Goal: Task Accomplishment & Management: Manage account settings

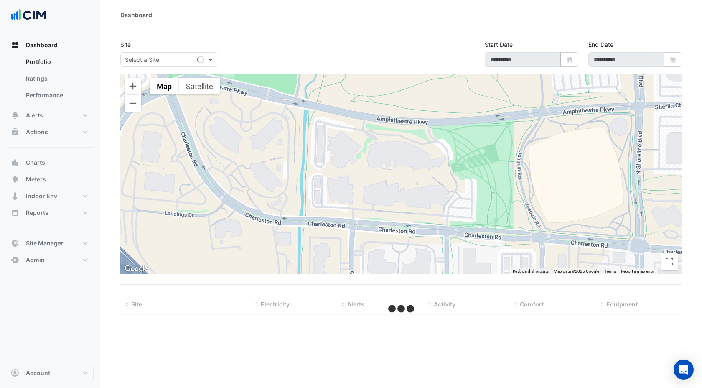
select select "***"
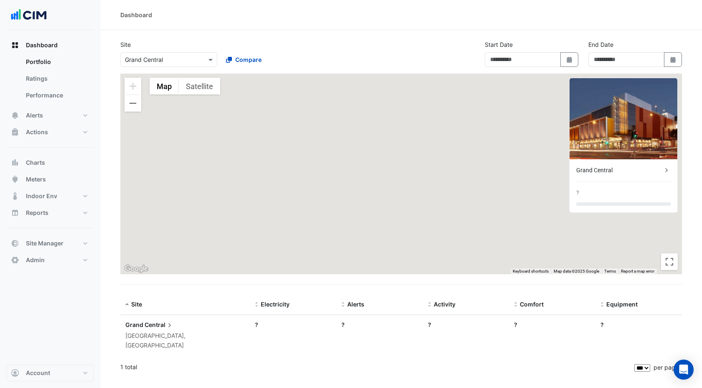
type input "**********"
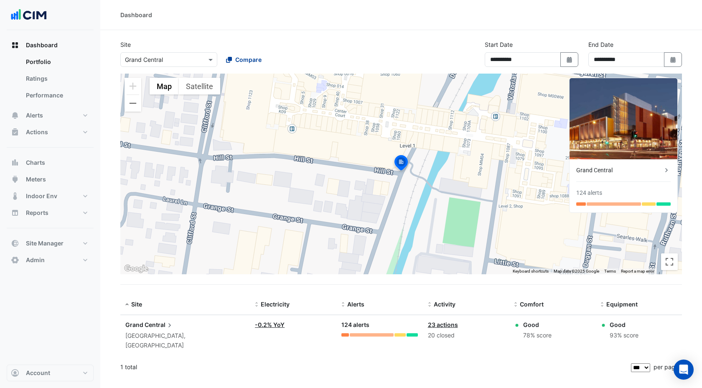
click at [259, 61] on span "Compare" at bounding box center [248, 59] width 26 height 9
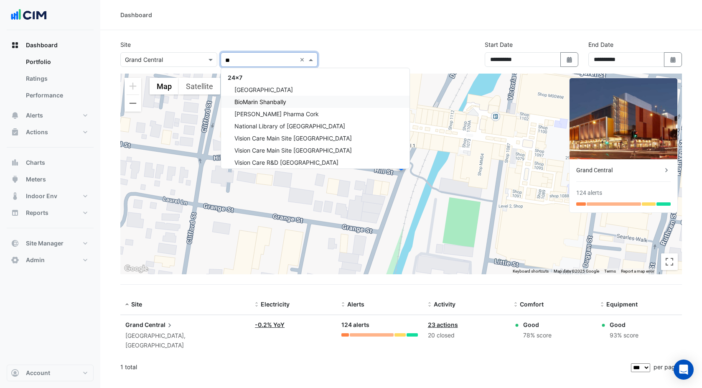
type input "*"
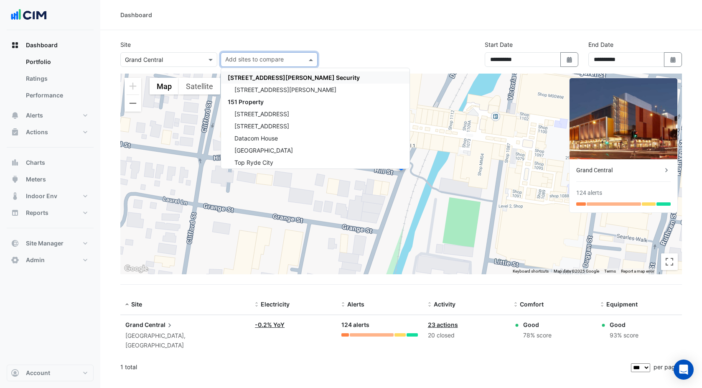
click at [304, 25] on div "Dashboard" at bounding box center [401, 15] width 602 height 30
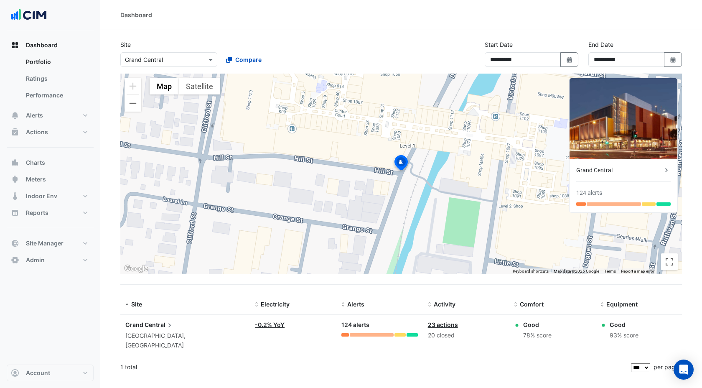
click at [167, 56] on input "text" at bounding box center [160, 60] width 71 height 9
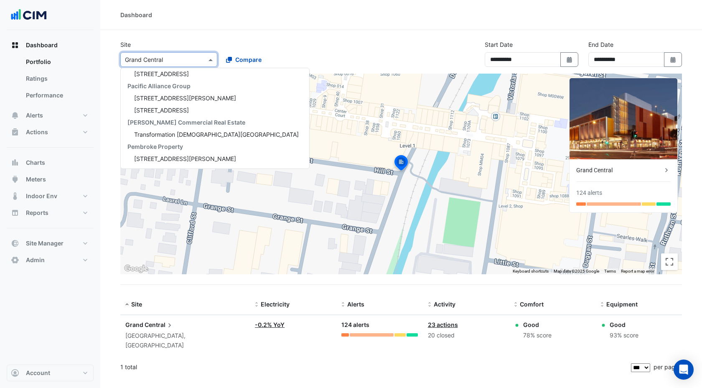
scroll to position [10249, 0]
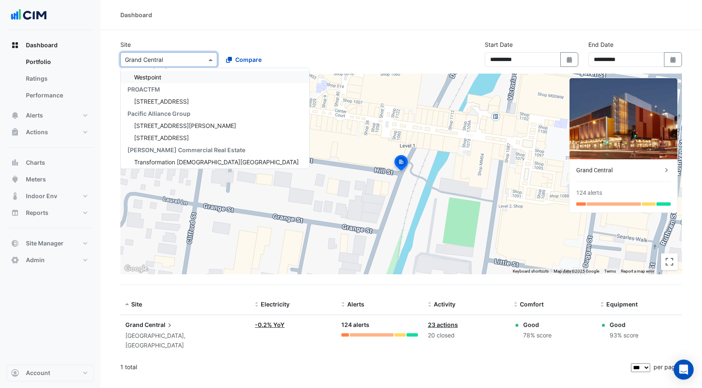
click at [161, 58] on input "text" at bounding box center [160, 60] width 71 height 9
type input "*"
click at [203, 63] on div "Select a Site × Grand Central *" at bounding box center [164, 59] width 86 height 9
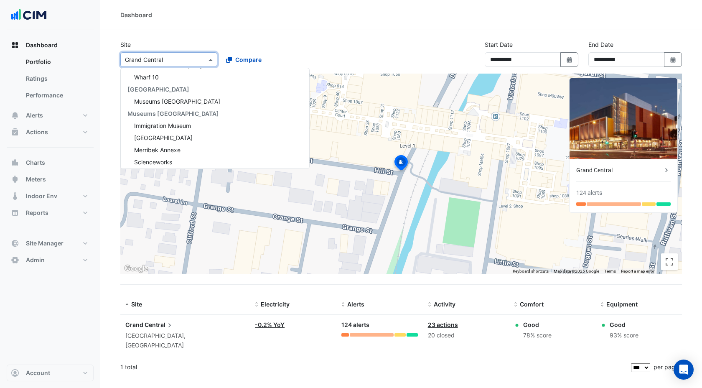
scroll to position [10249, 0]
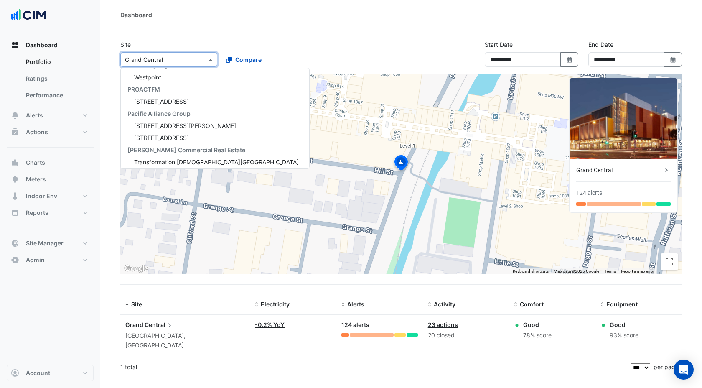
click at [212, 58] on span at bounding box center [211, 59] width 10 height 9
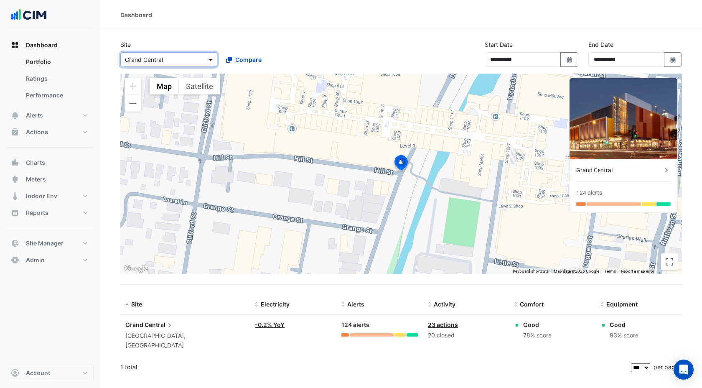
click at [212, 58] on span at bounding box center [211, 59] width 10 height 9
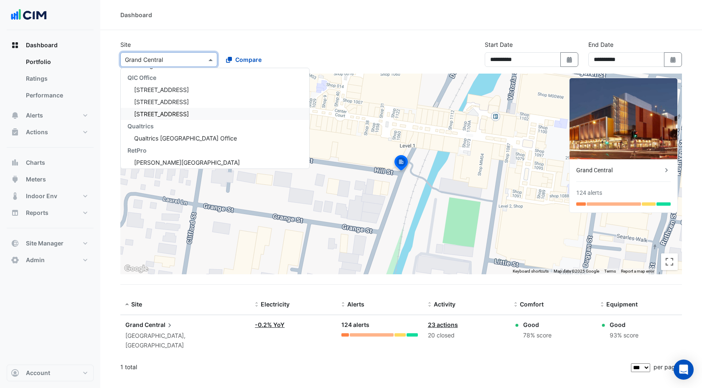
scroll to position [11529, 0]
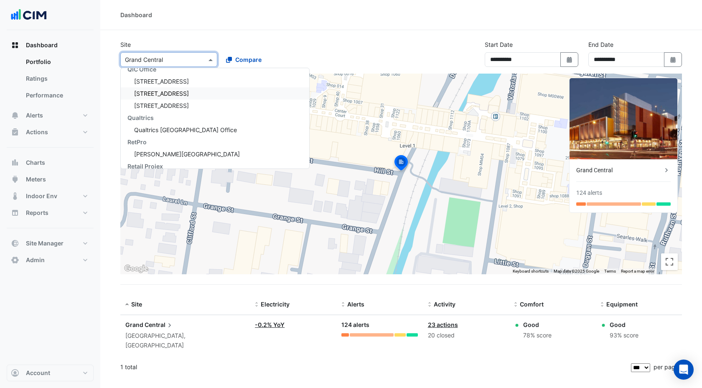
click at [197, 91] on div "224 Bunda Street" at bounding box center [215, 93] width 188 height 12
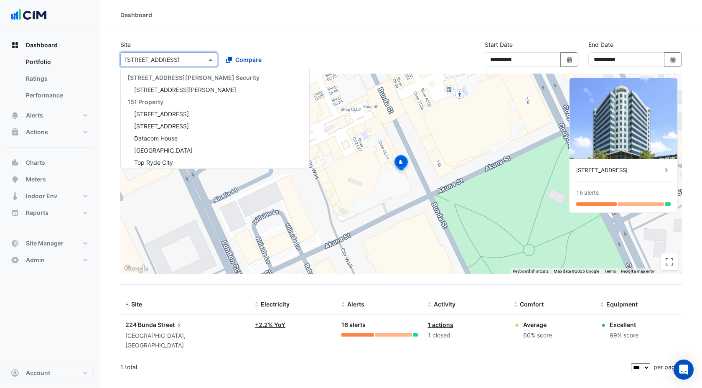
click at [189, 61] on input "text" at bounding box center [160, 60] width 71 height 9
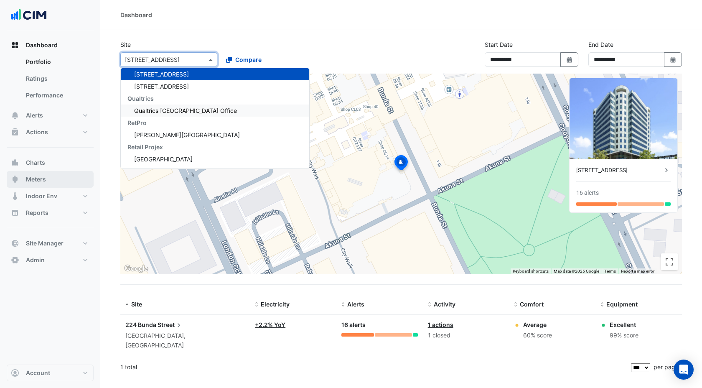
click at [45, 177] on span "Meters" at bounding box center [36, 179] width 20 height 8
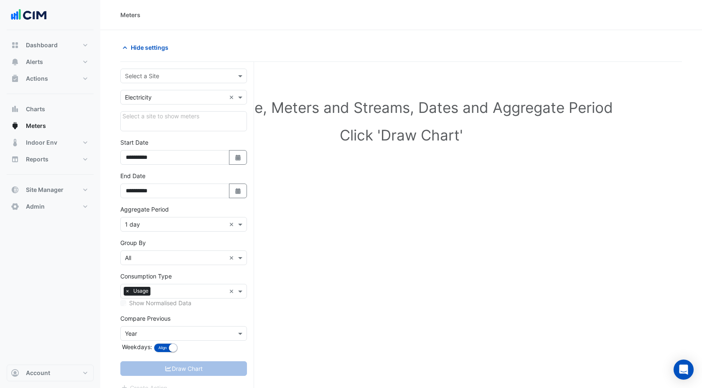
click at [177, 78] on input "text" at bounding box center [175, 76] width 101 height 9
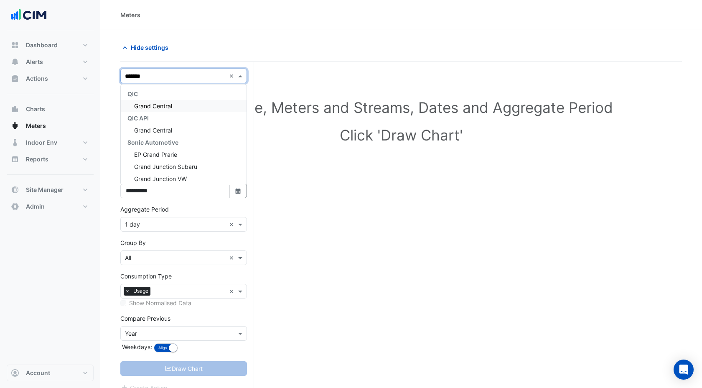
type input "********"
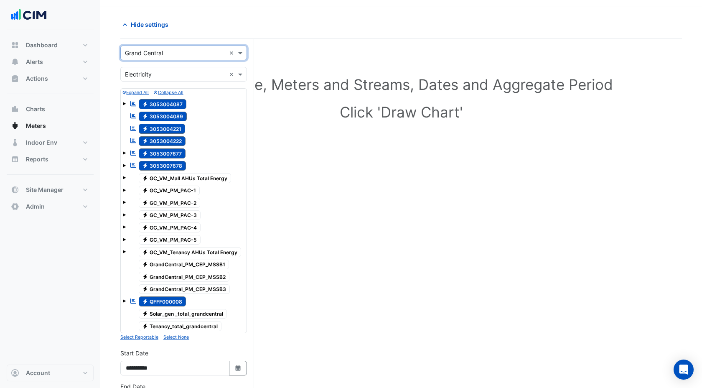
scroll to position [25, 0]
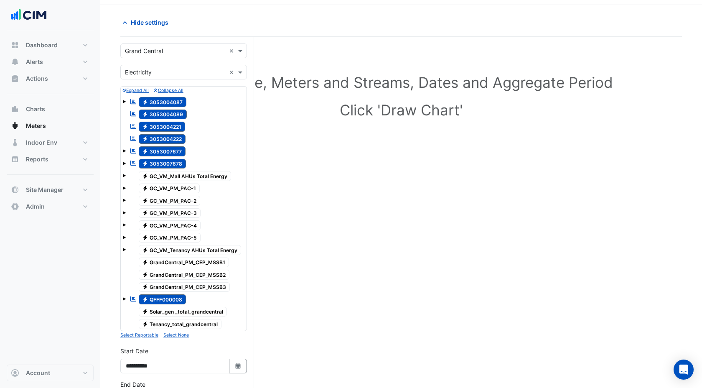
click at [186, 338] on button "Select None" at bounding box center [175, 335] width 25 height 8
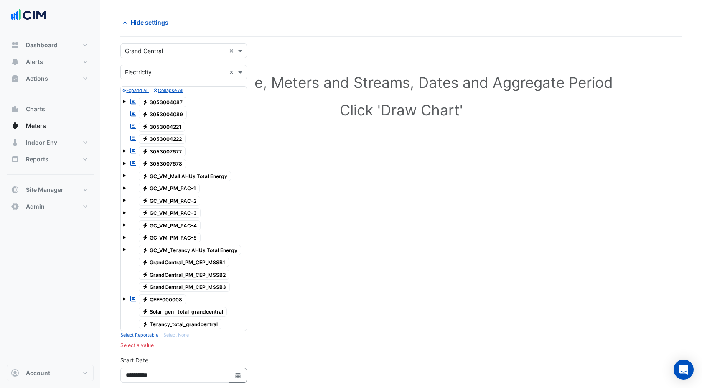
click at [168, 213] on span "Electricity GC_VM_PM_PAC-3" at bounding box center [170, 213] width 62 height 10
click at [124, 212] on span at bounding box center [123, 212] width 3 height 3
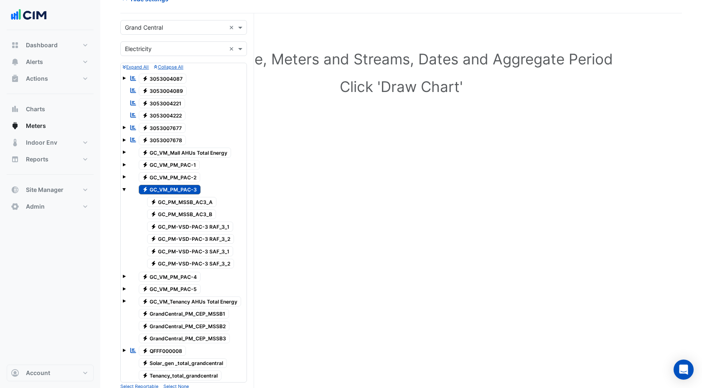
scroll to position [49, 0]
click at [181, 225] on span "Electricity GC_PM-VSD-PAC-3 RAF_3_1" at bounding box center [190, 226] width 86 height 10
click at [181, 235] on span "Electricity GC_PM-VSD-PAC-3 RAF_3_2" at bounding box center [190, 239] width 87 height 10
click at [180, 247] on span "Electricity GC_PM-VSD-PAC-3 SAF_3_1" at bounding box center [190, 251] width 86 height 10
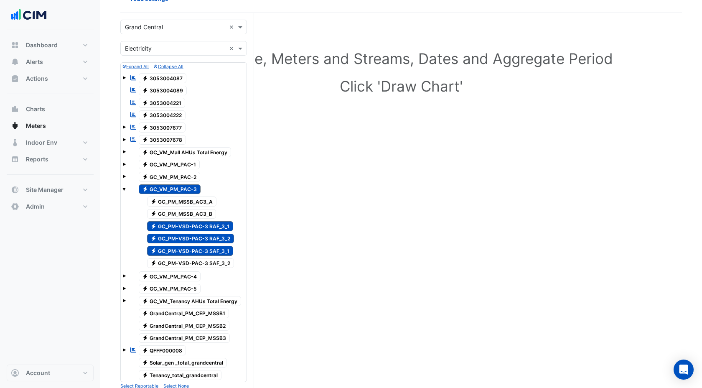
click at [180, 260] on span "Electricity GC_PM-VSD-PAC-3 SAF_3_2" at bounding box center [190, 263] width 87 height 10
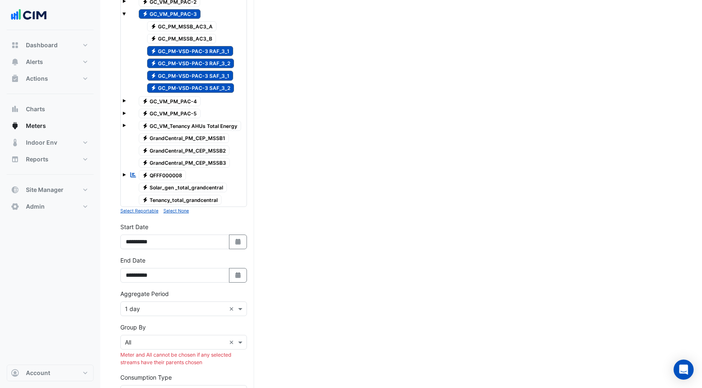
scroll to position [205, 0]
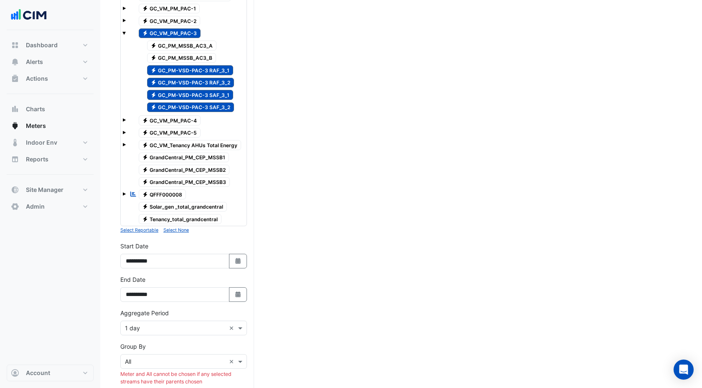
click at [182, 28] on span "Electricity GC_VM_PM_PAC-3" at bounding box center [170, 33] width 62 height 10
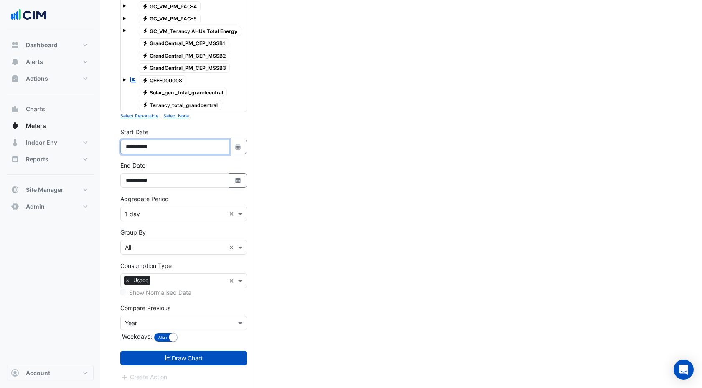
click at [147, 143] on input "**********" at bounding box center [174, 147] width 109 height 15
type input "**********"
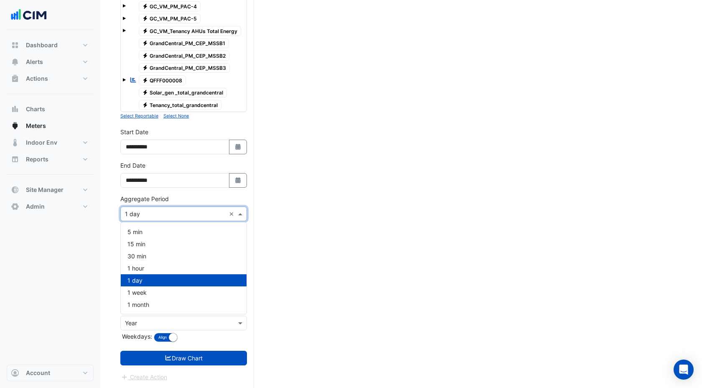
click at [138, 216] on input "text" at bounding box center [175, 214] width 101 height 9
click at [135, 269] on span "1 hour" at bounding box center [135, 267] width 17 height 7
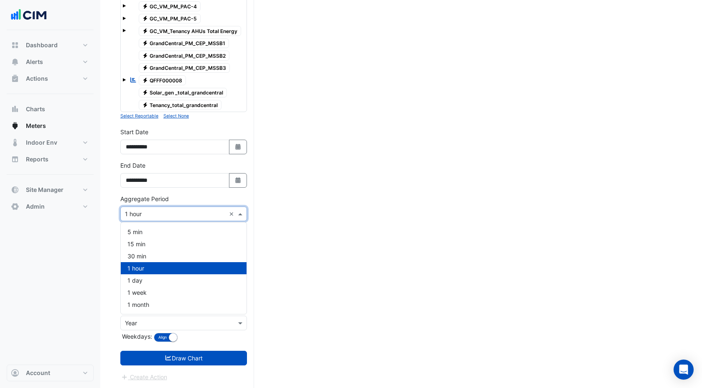
click at [139, 215] on input "text" at bounding box center [175, 214] width 101 height 9
click at [140, 298] on div "1 month" at bounding box center [184, 304] width 126 height 12
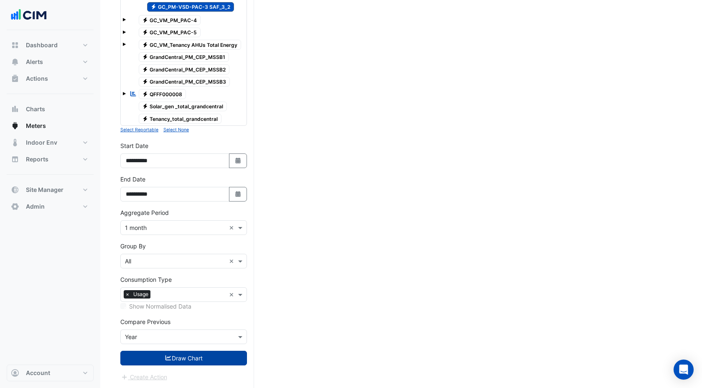
click at [153, 353] on button "Draw Chart" at bounding box center [183, 357] width 127 height 15
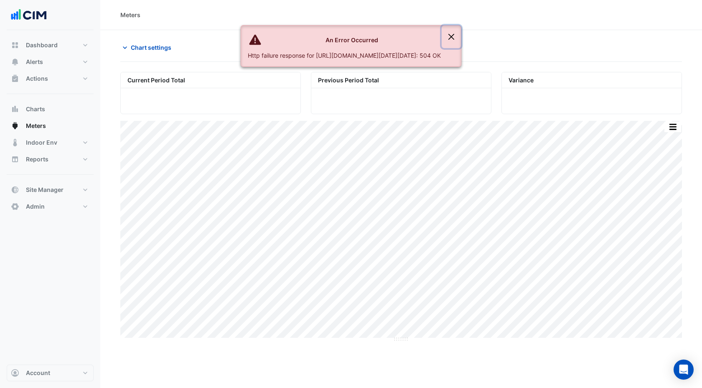
click at [461, 38] on button "Close" at bounding box center [451, 36] width 19 height 23
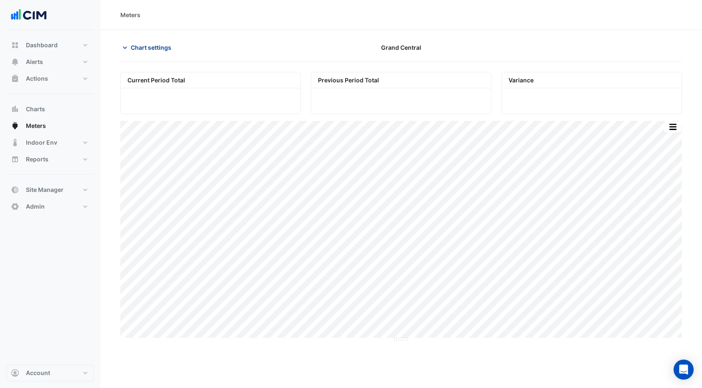
click at [159, 46] on span "Chart settings" at bounding box center [151, 47] width 41 height 9
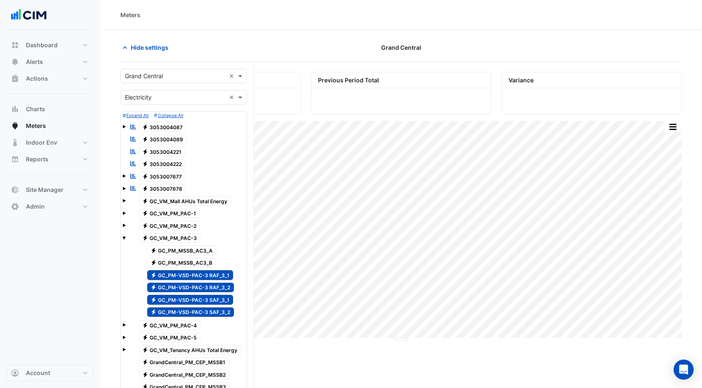
click at [191, 290] on span "Electricity GC_PM-VSD-PAC-3 RAF_3_2" at bounding box center [190, 287] width 87 height 10
click at [190, 298] on span "Electricity GC_PM-VSD-PAC-3 SAF_3_1" at bounding box center [190, 299] width 86 height 10
click at [191, 312] on span "Electricity GC_PM-VSD-PAC-3 SAF_3_2" at bounding box center [190, 312] width 87 height 10
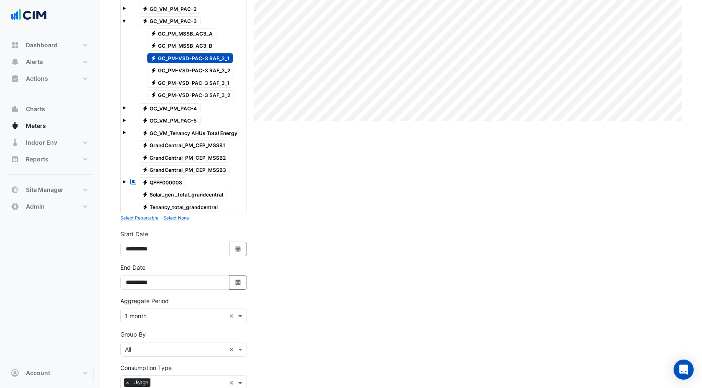
scroll to position [294, 0]
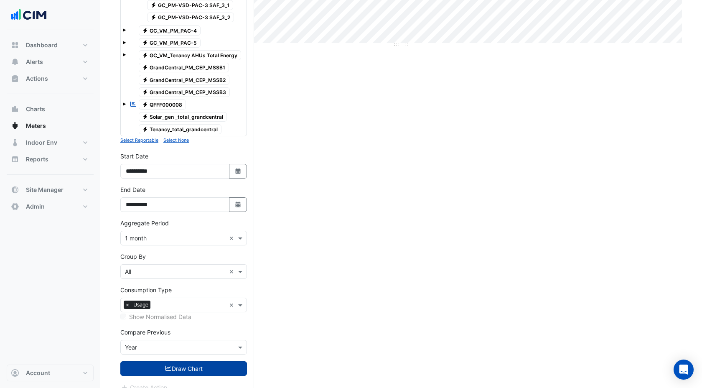
click at [197, 373] on button "Draw Chart" at bounding box center [183, 368] width 127 height 15
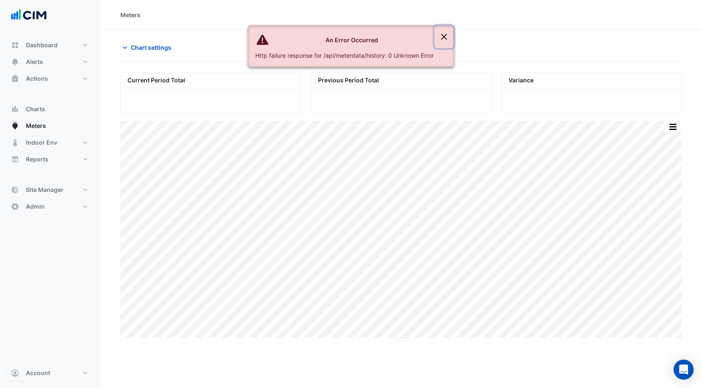
click at [445, 35] on button "Close" at bounding box center [443, 36] width 19 height 23
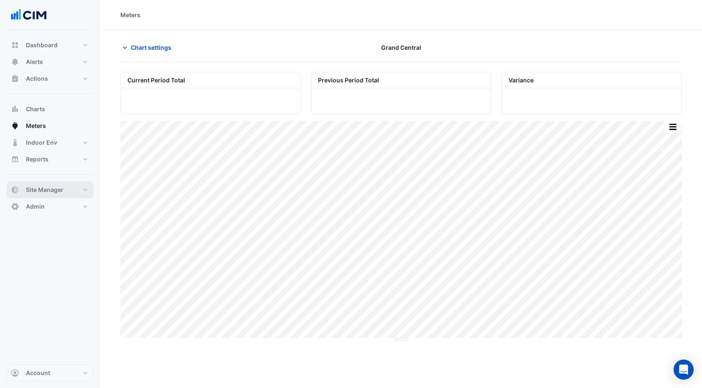
click at [47, 190] on span "Site Manager" at bounding box center [45, 189] width 38 height 8
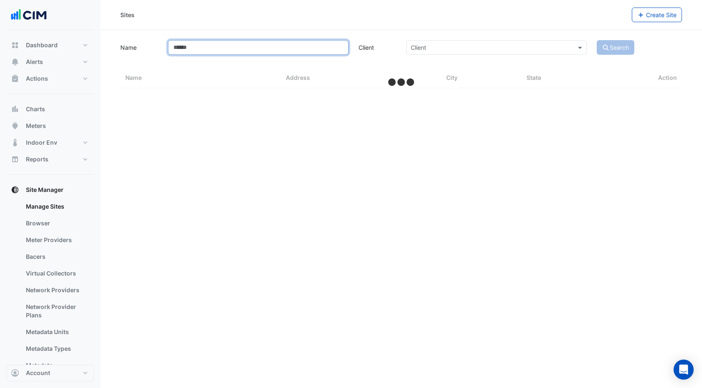
click at [206, 49] on input "Name" at bounding box center [258, 47] width 180 height 15
type input "*"
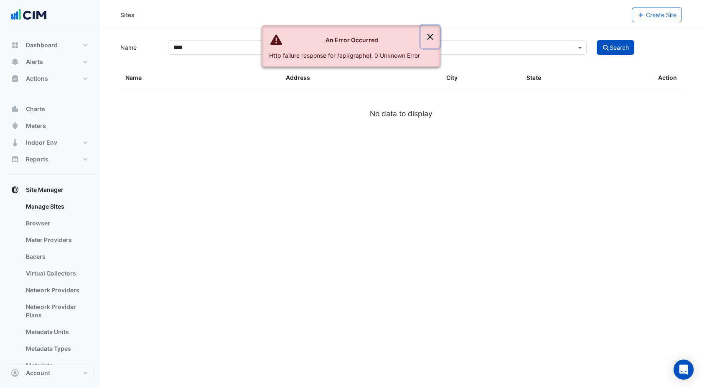
click at [428, 33] on button "Close" at bounding box center [430, 36] width 19 height 23
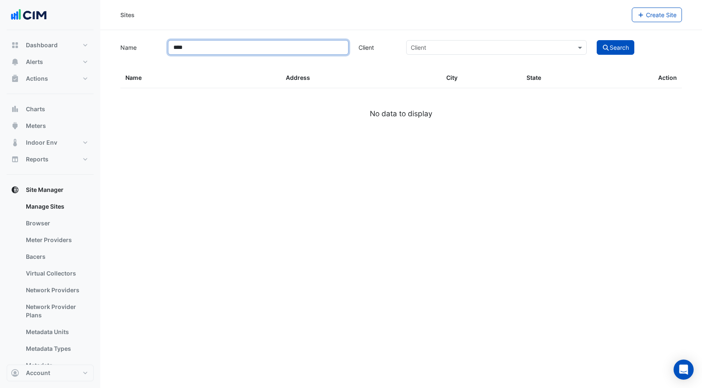
click at [205, 49] on input "****" at bounding box center [258, 47] width 180 height 15
type input "**********"
click at [596, 40] on button "Search" at bounding box center [615, 47] width 38 height 15
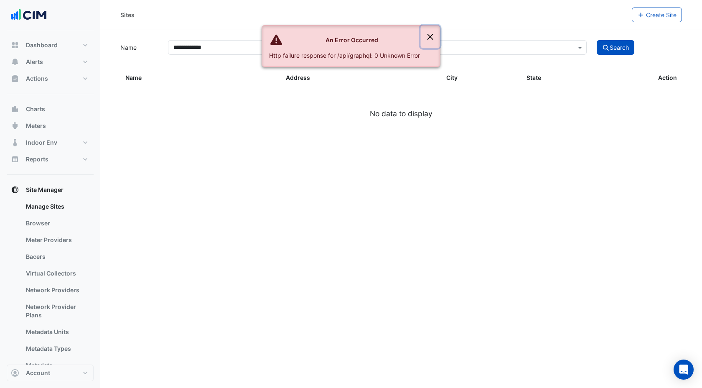
click at [431, 35] on button "Close" at bounding box center [430, 36] width 19 height 23
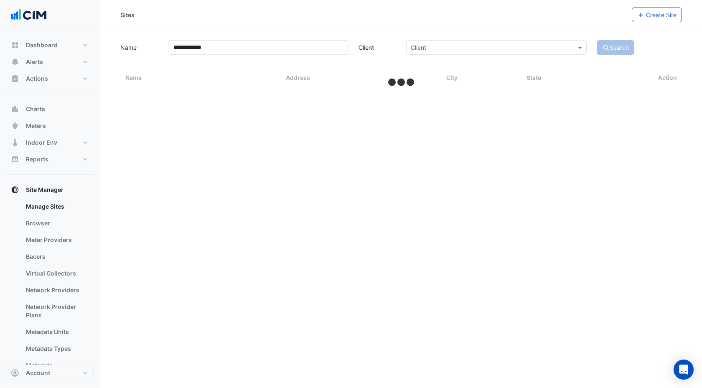
select select "***"
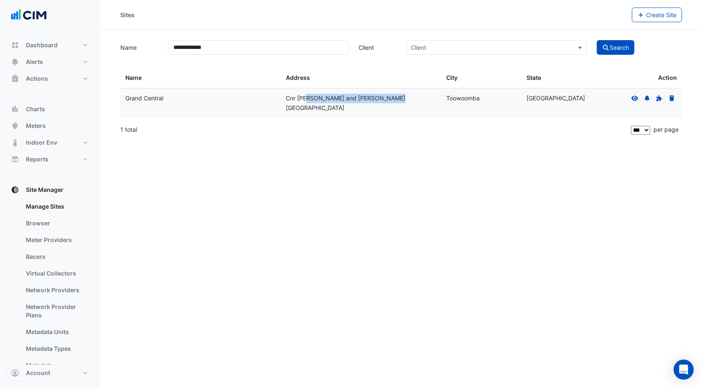
drag, startPoint x: 285, startPoint y: 95, endPoint x: 385, endPoint y: 102, distance: 99.6
click at [385, 102] on datatable-body-cell "Cnr Margaret and Dent Street" at bounding box center [361, 103] width 160 height 29
click at [385, 102] on div "Cnr Margaret and Dent Street" at bounding box center [361, 103] width 150 height 19
click at [469, 51] on input "text" at bounding box center [488, 47] width 155 height 9
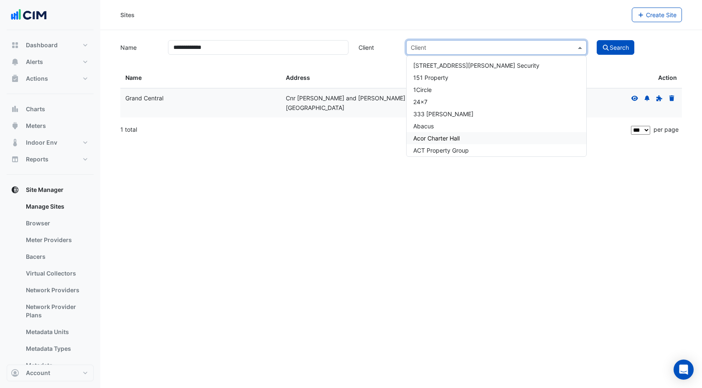
click at [371, 211] on div "**********" at bounding box center [401, 194] width 602 height 388
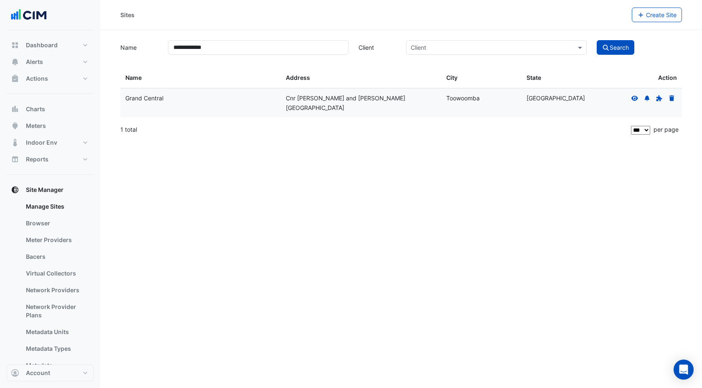
click at [431, 48] on input "text" at bounding box center [488, 47] width 155 height 9
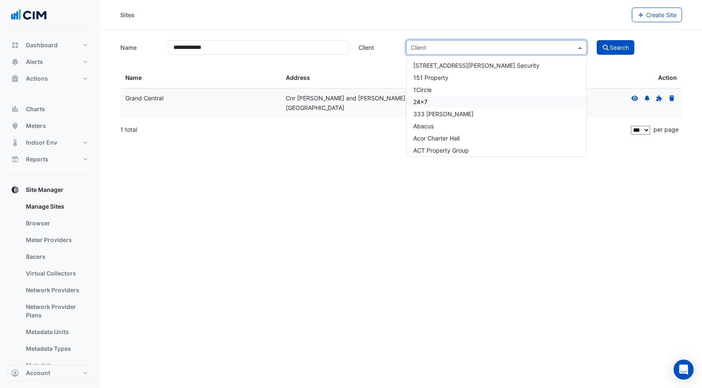
click at [337, 204] on div "**********" at bounding box center [401, 194] width 602 height 388
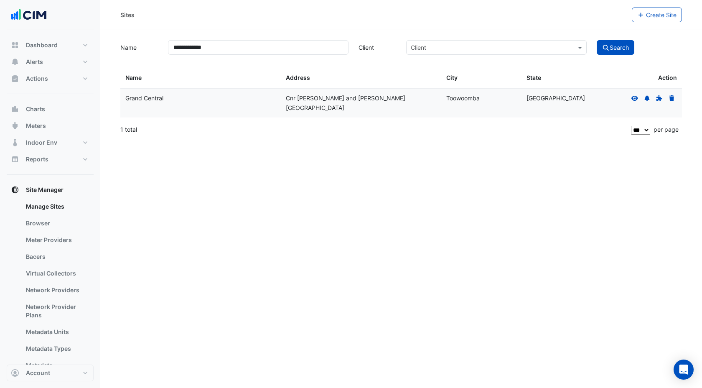
click at [439, 50] on input "text" at bounding box center [488, 47] width 155 height 9
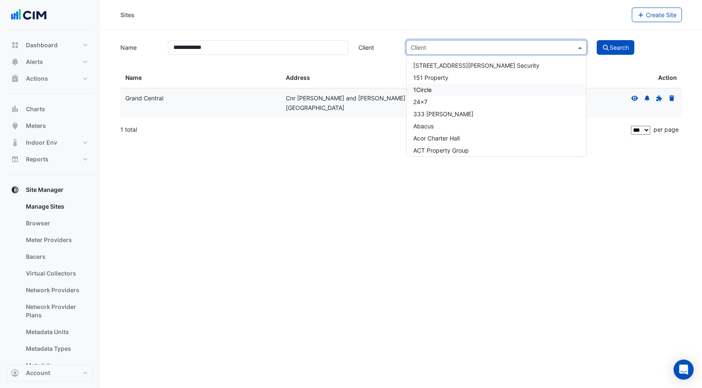
click at [355, 142] on div "**********" at bounding box center [401, 194] width 602 height 388
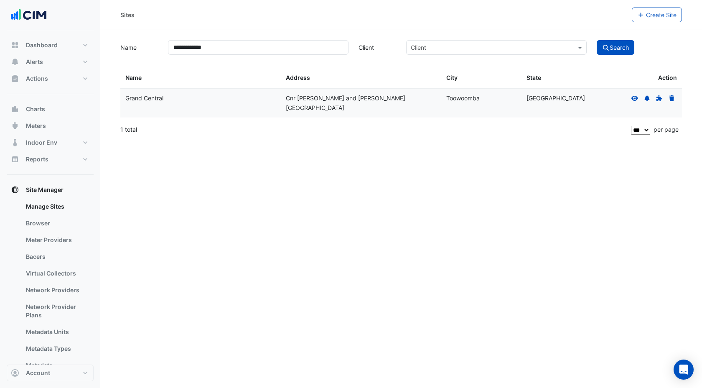
click at [432, 48] on input "text" at bounding box center [488, 47] width 155 height 9
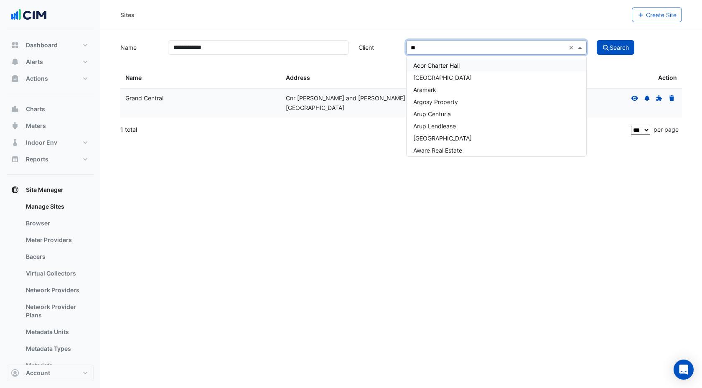
type input "*"
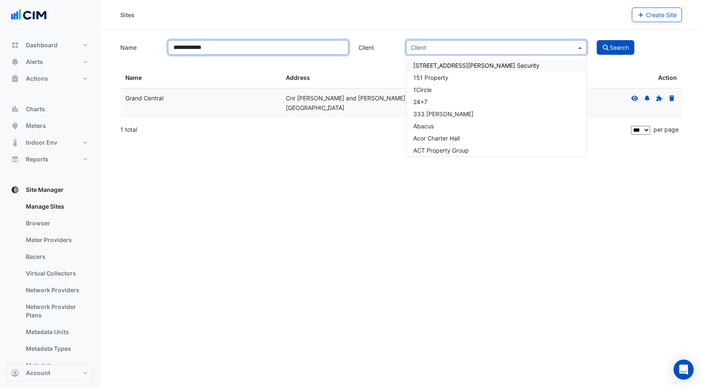
click at [221, 48] on input "**********" at bounding box center [258, 47] width 180 height 15
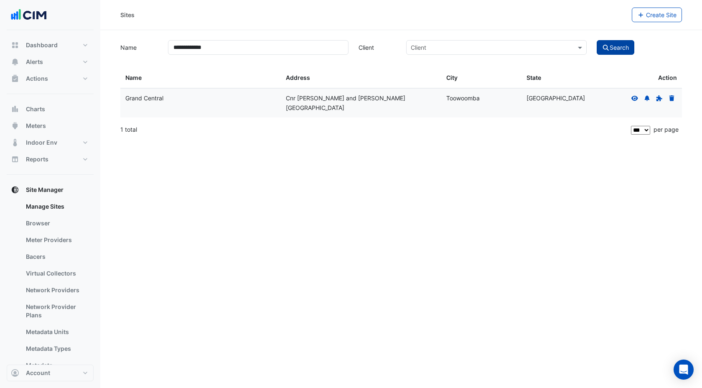
click at [628, 42] on button "Search" at bounding box center [615, 47] width 38 height 15
click at [624, 48] on button "Search" at bounding box center [615, 47] width 38 height 15
click at [247, 43] on input "**********" at bounding box center [258, 47] width 180 height 15
click at [596, 40] on button "Search" at bounding box center [615, 47] width 38 height 15
click at [637, 98] on icon at bounding box center [634, 97] width 7 height 5
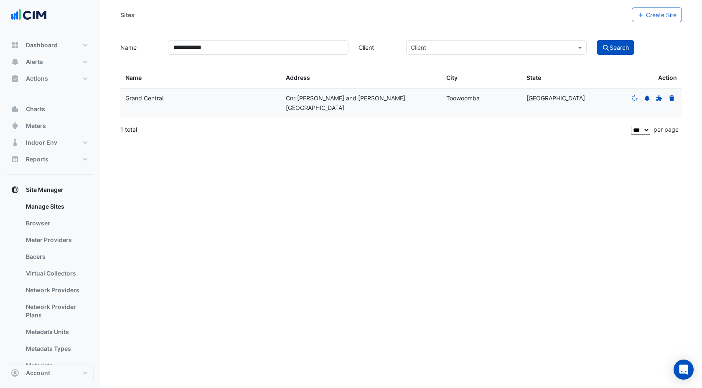
click at [464, 204] on div "**********" at bounding box center [401, 194] width 602 height 388
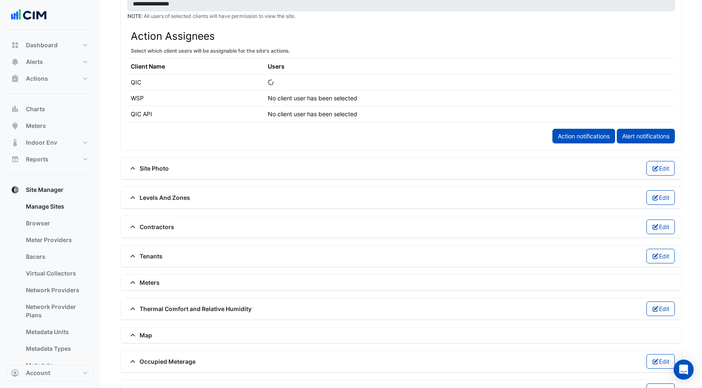
scroll to position [502, 0]
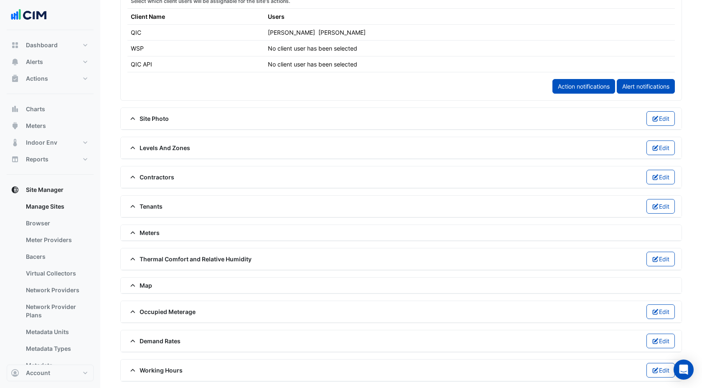
click at [156, 229] on span "Meters" at bounding box center [143, 232] width 32 height 9
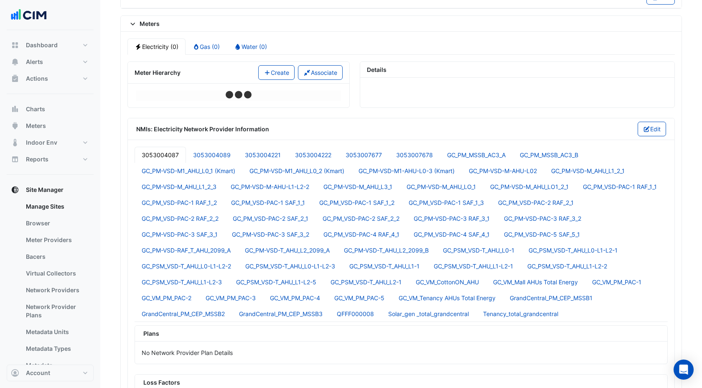
scroll to position [702, 0]
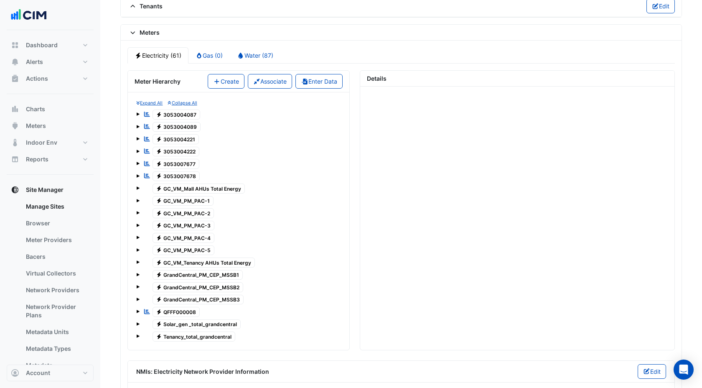
click at [139, 223] on span at bounding box center [137, 224] width 3 height 3
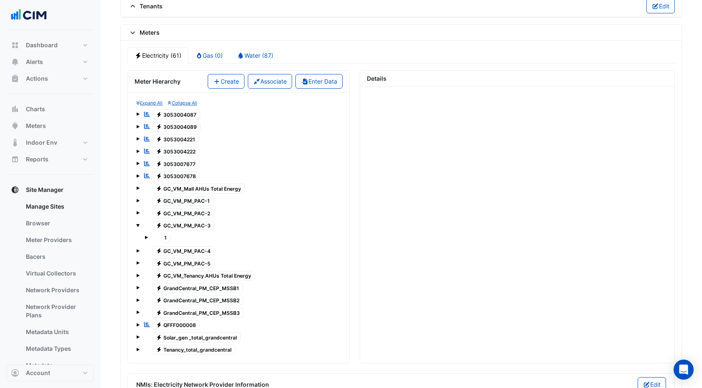
click at [144, 237] on div "1" at bounding box center [238, 237] width 205 height 13
click at [146, 237] on span at bounding box center [146, 237] width 3 height 3
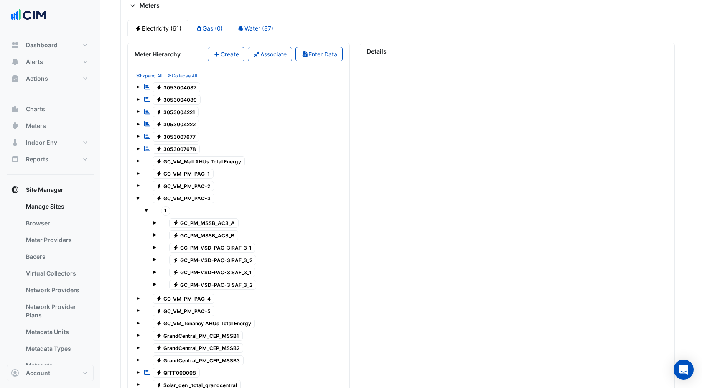
scroll to position [739, 0]
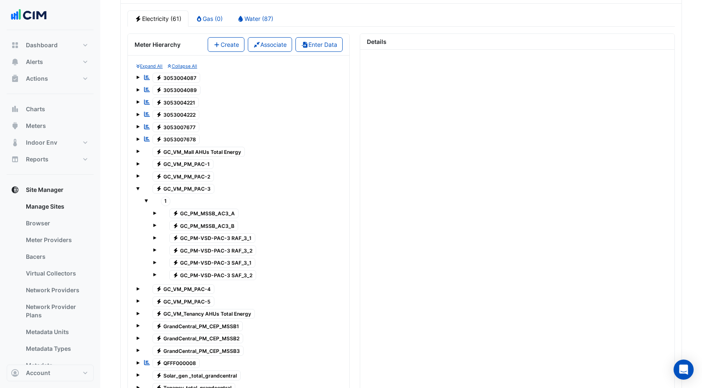
click at [235, 241] on span "Electricity GC_PM-VSD-PAC-3 RAF_3_1" at bounding box center [212, 238] width 86 height 10
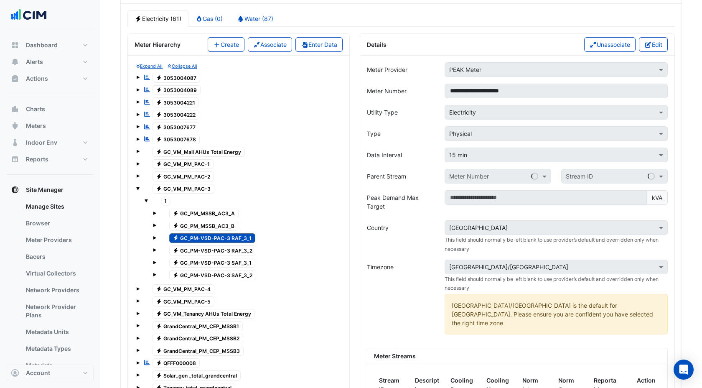
click at [238, 260] on span "Electricity GC_PM-VSD-PAC-3 SAF_3_1" at bounding box center [212, 263] width 86 height 10
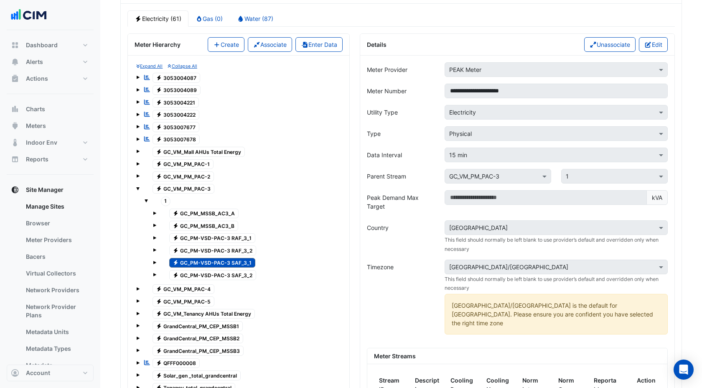
click at [239, 236] on span "Electricity GC_PM-VSD-PAC-3 RAF_3_1" at bounding box center [212, 238] width 86 height 10
click at [236, 250] on span "Electricity GC_PM-VSD-PAC-3 RAF_3_2" at bounding box center [212, 250] width 87 height 10
click at [241, 234] on span "Electricity GC_PM-VSD-PAC-3 RAF_3_1" at bounding box center [212, 238] width 86 height 10
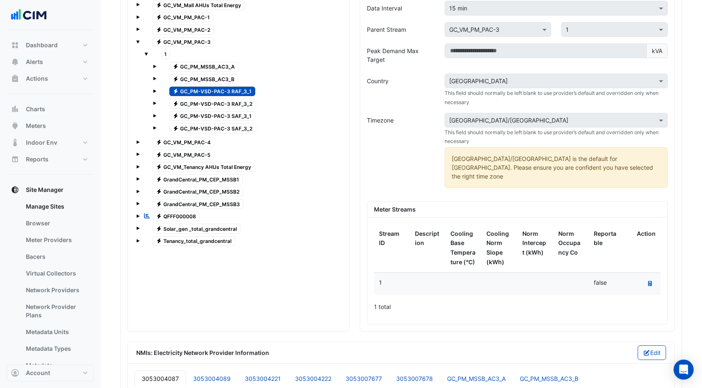
scroll to position [888, 0]
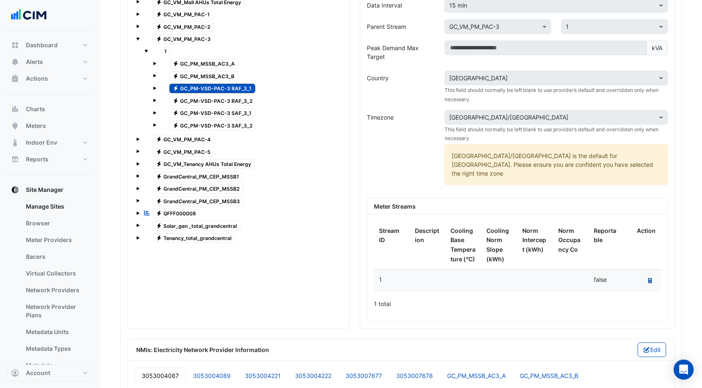
click at [650, 277] on fa-icon "Recalculate Meter Data" at bounding box center [650, 280] width 4 height 6
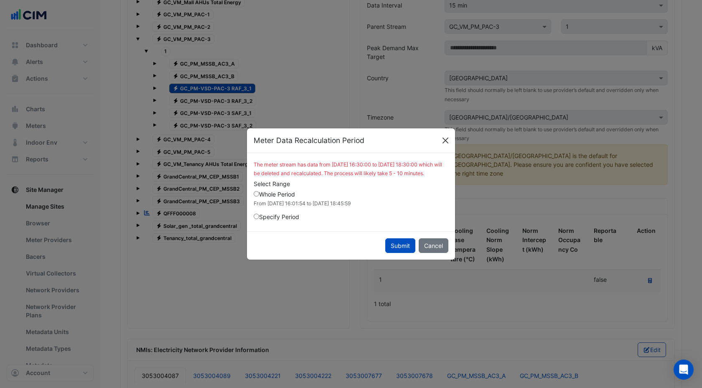
click at [448, 135] on button "Close" at bounding box center [445, 140] width 13 height 13
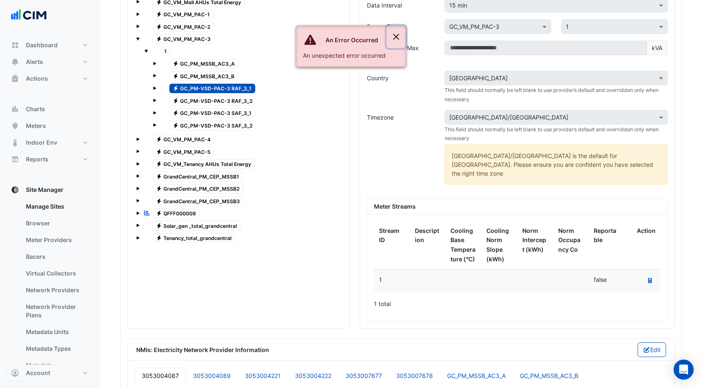
click at [399, 40] on button "Close" at bounding box center [395, 36] width 19 height 23
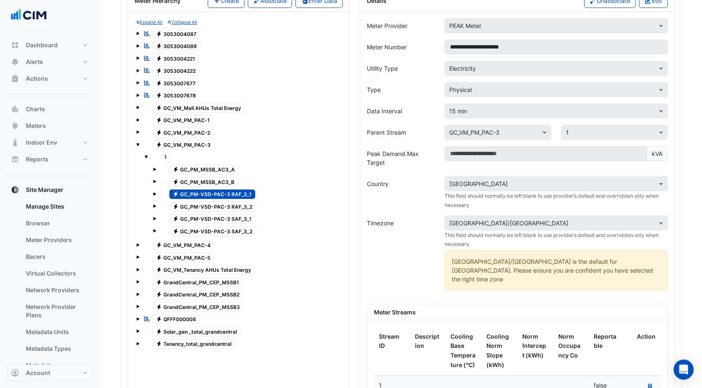
scroll to position [630, 0]
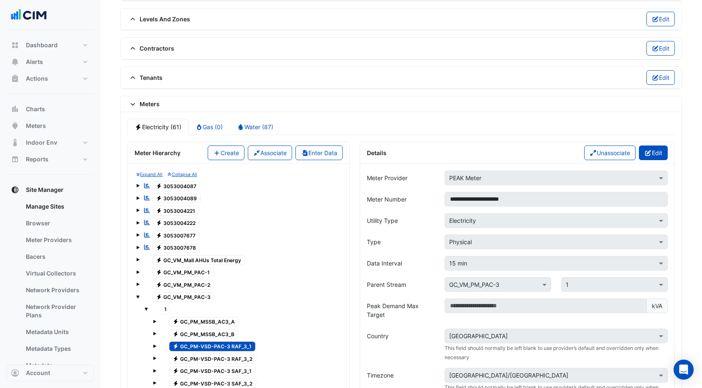
click at [651, 153] on button "Edit" at bounding box center [653, 152] width 29 height 15
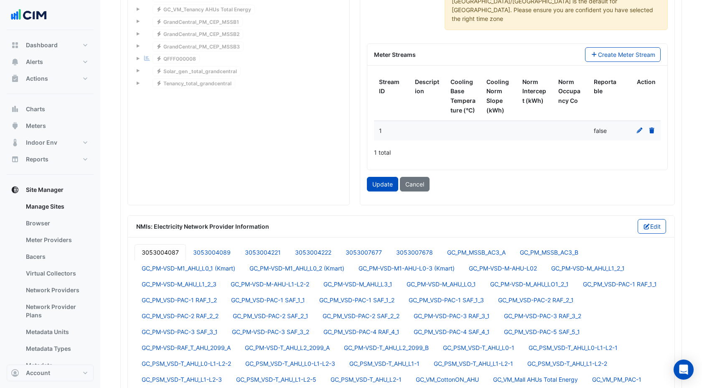
scroll to position [1042, 0]
click at [642, 128] on icon at bounding box center [640, 131] width 8 height 6
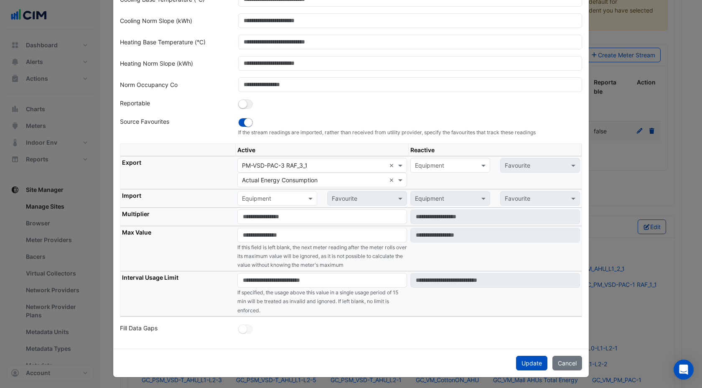
scroll to position [0, 0]
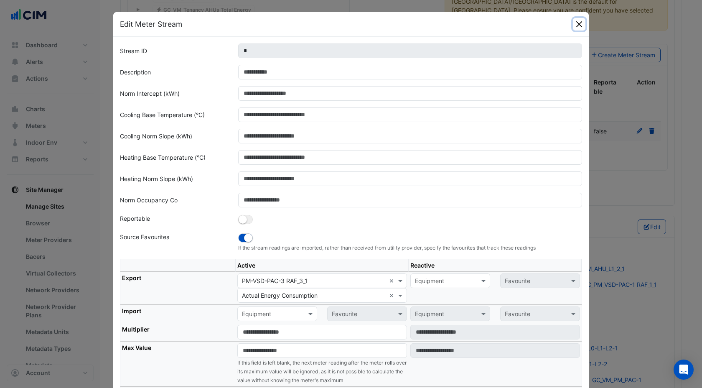
click at [577, 25] on button "Close" at bounding box center [579, 24] width 13 height 13
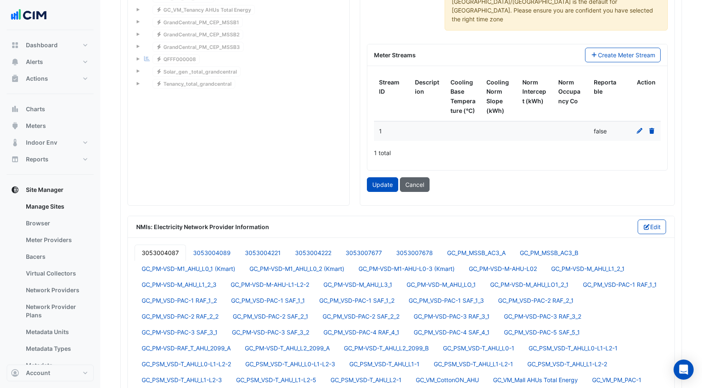
click at [406, 177] on button "Cancel" at bounding box center [415, 184] width 30 height 15
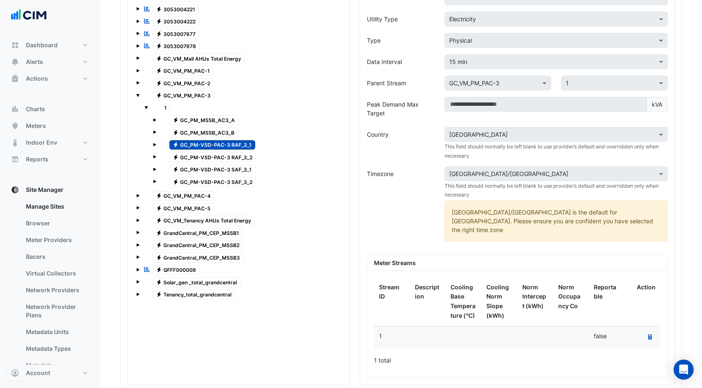
scroll to position [839, 0]
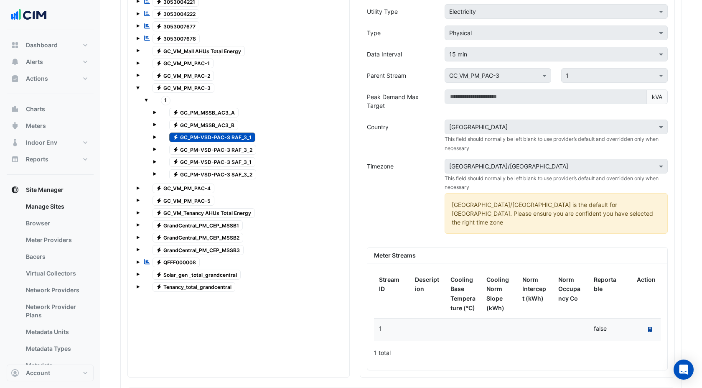
click at [653, 324] on button "Recalculate Meter Data" at bounding box center [649, 330] width 11 height 12
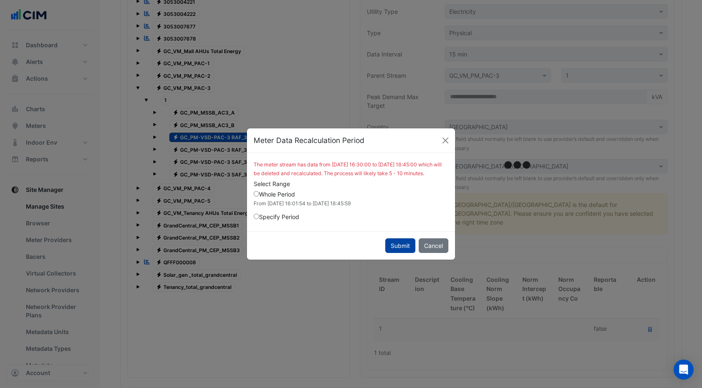
click at [398, 246] on button "Submit" at bounding box center [400, 245] width 30 height 15
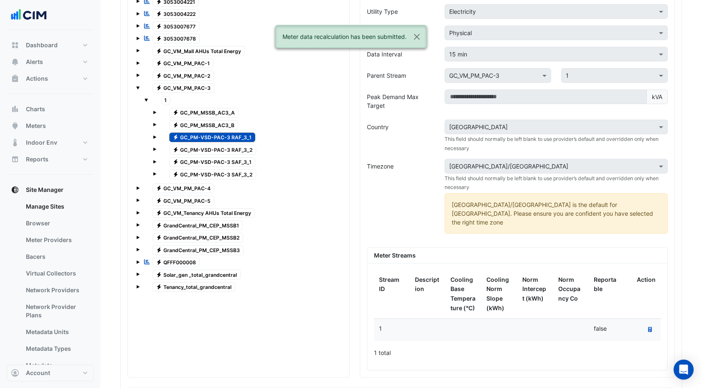
click at [226, 150] on span "Electricity GC_PM-VSD-PAC-3 RAF_3_2" at bounding box center [212, 150] width 87 height 10
click at [649, 327] on icon "Recalculate Meter Data" at bounding box center [650, 329] width 4 height 5
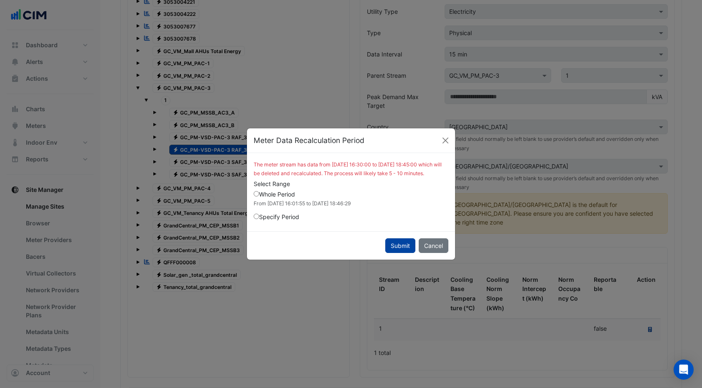
click at [393, 252] on button "Submit" at bounding box center [400, 245] width 30 height 15
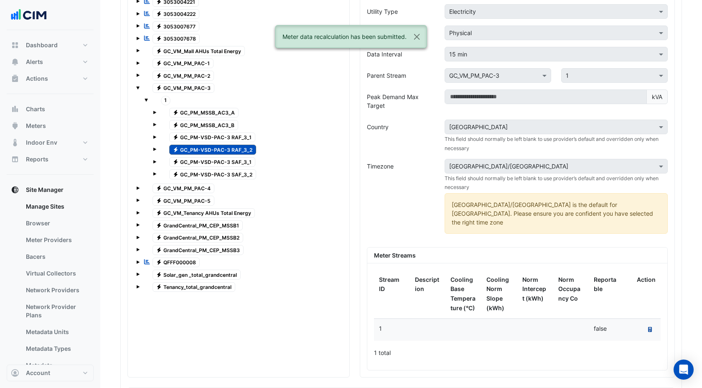
click at [218, 160] on span "Electricity GC_PM-VSD-PAC-3 SAF_3_1" at bounding box center [212, 162] width 86 height 10
click at [650, 327] on icon "Recalculate Meter Data" at bounding box center [650, 329] width 4 height 5
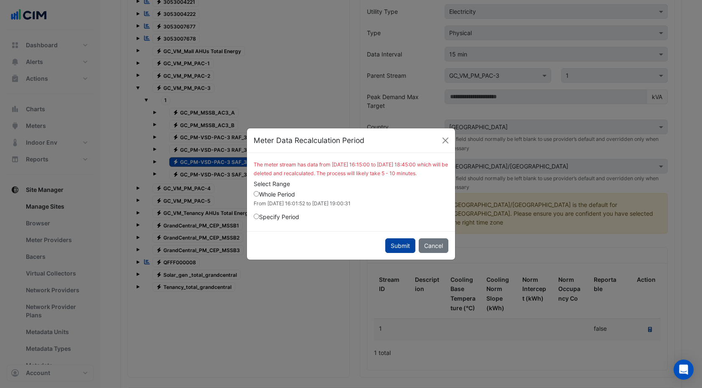
click at [407, 250] on button "Submit" at bounding box center [400, 245] width 30 height 15
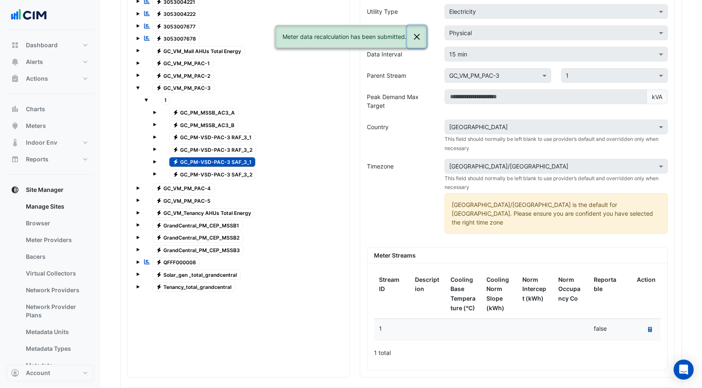
click at [420, 38] on button "Close" at bounding box center [416, 36] width 19 height 23
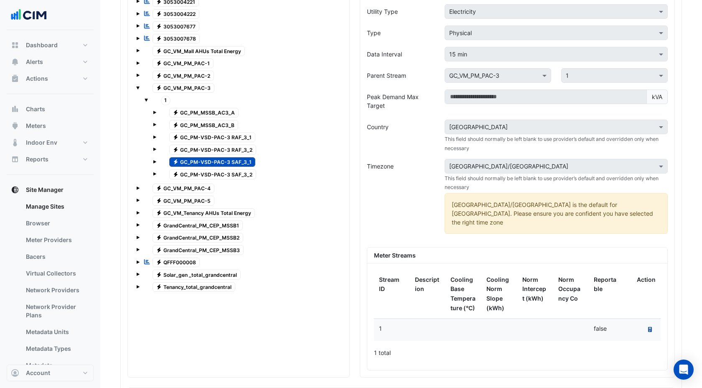
click at [236, 173] on span "Electricity GC_PM-VSD-PAC-3 SAF_3_2" at bounding box center [212, 174] width 87 height 10
click at [650, 324] on button "Recalculate Meter Data" at bounding box center [649, 330] width 11 height 12
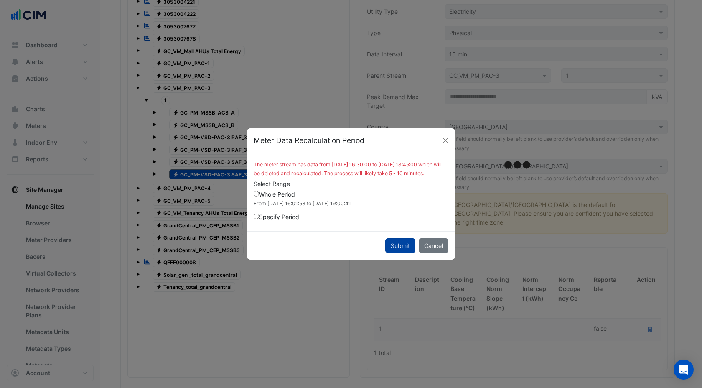
click at [400, 250] on button "Submit" at bounding box center [400, 245] width 30 height 15
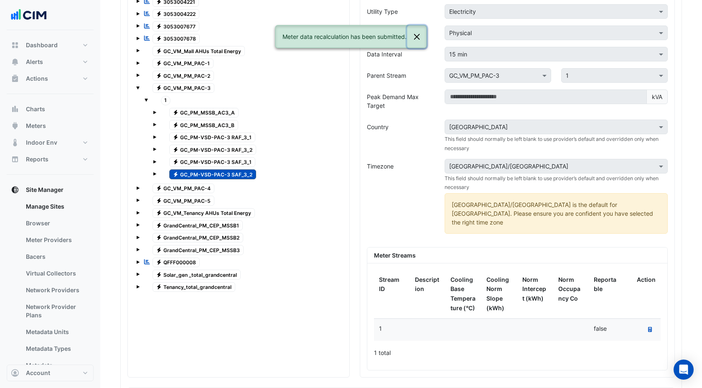
click at [419, 38] on button "Close" at bounding box center [416, 36] width 19 height 23
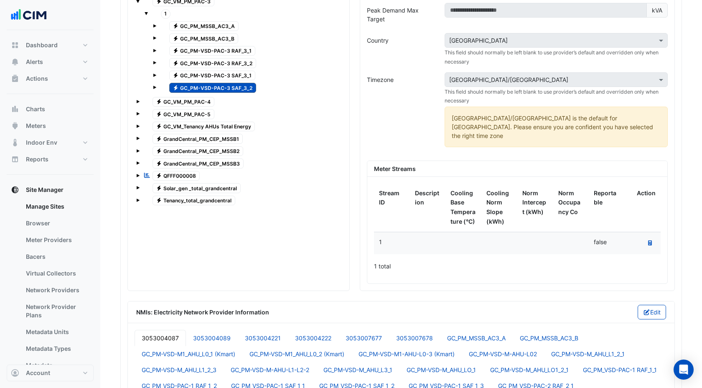
scroll to position [831, 0]
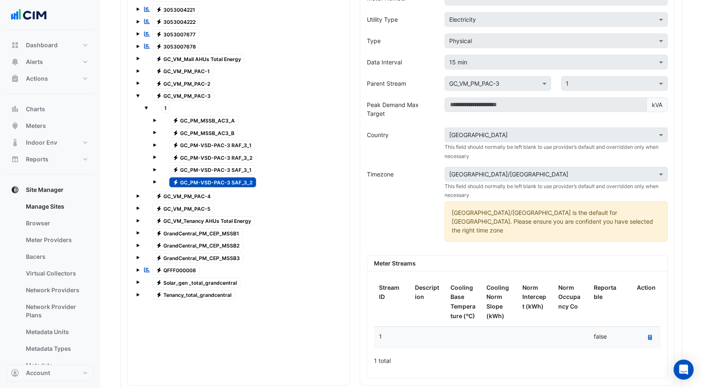
click at [223, 170] on span "Electricity GC_PM-VSD-PAC-3 SAF_3_1" at bounding box center [212, 170] width 86 height 10
click at [220, 160] on span "Electricity GC_PM-VSD-PAC-3 RAF_3_2" at bounding box center [212, 157] width 87 height 10
click at [219, 148] on span "Electricity GC_PM-VSD-PAC-3 RAF_3_1" at bounding box center [212, 145] width 86 height 10
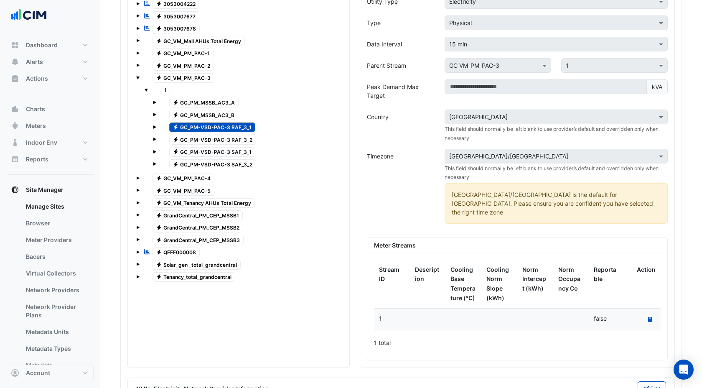
scroll to position [911, 0]
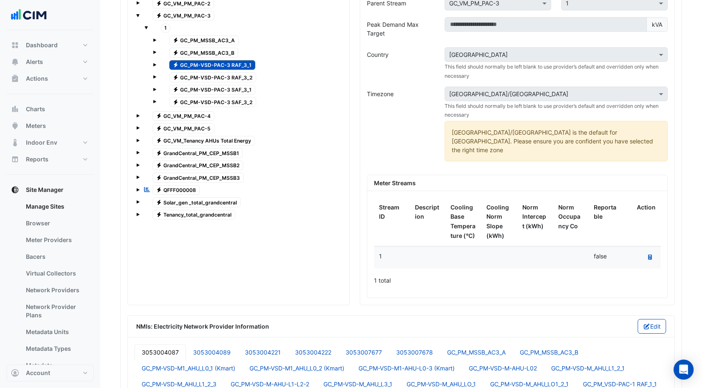
click at [216, 77] on span "Electricity GC_PM-VSD-PAC-3 RAF_3_2" at bounding box center [212, 77] width 87 height 10
click at [212, 89] on span "Electricity GC_PM-VSD-PAC-3 SAF_3_1" at bounding box center [212, 90] width 86 height 10
click at [208, 99] on span "Electricity GC_PM-VSD-PAC-3 SAF_3_2" at bounding box center [212, 102] width 87 height 10
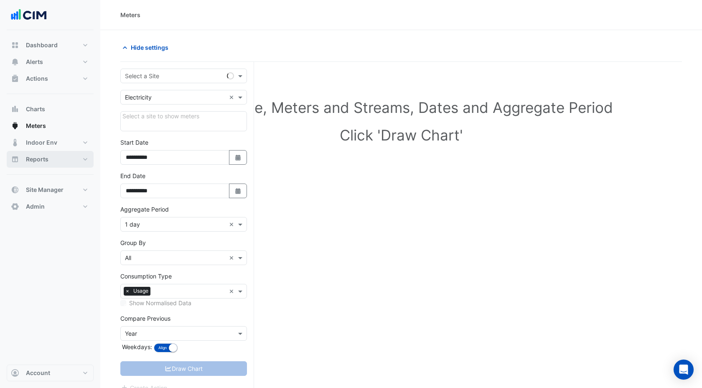
click at [45, 159] on span "Reports" at bounding box center [37, 159] width 23 height 8
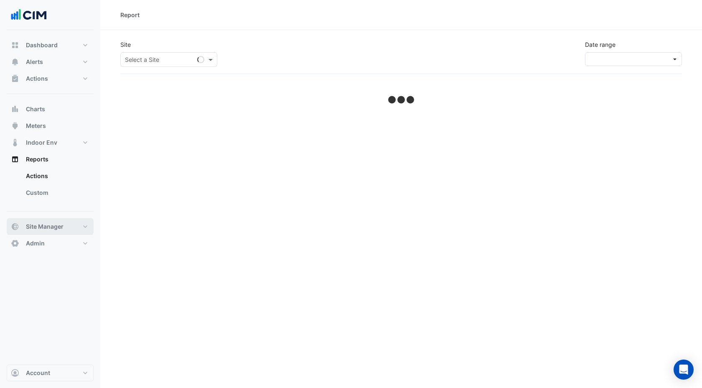
click at [46, 224] on span "Site Manager" at bounding box center [45, 226] width 38 height 8
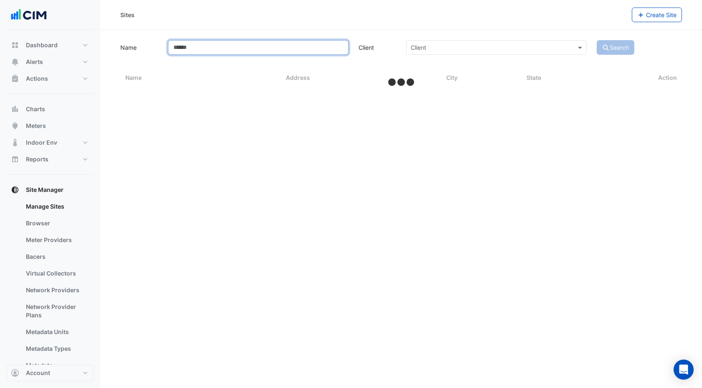
click at [209, 51] on input "Name" at bounding box center [258, 47] width 180 height 15
select select "***"
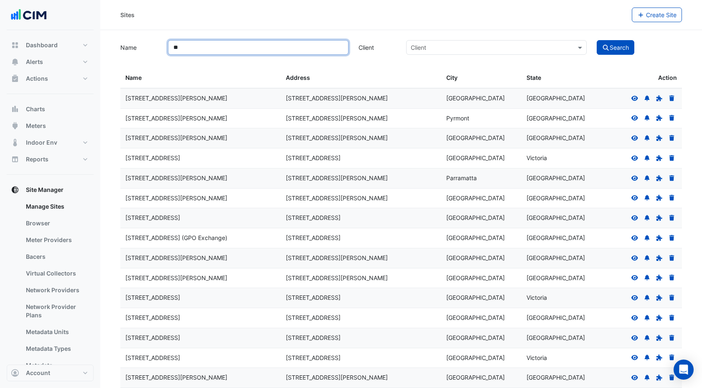
type input "*"
click at [256, 53] on input "Name" at bounding box center [258, 47] width 180 height 15
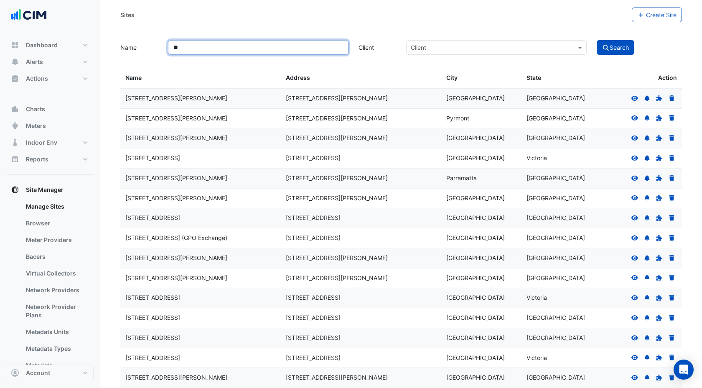
type input "*"
type input "********"
click at [629, 48] on button "Search" at bounding box center [615, 47] width 38 height 15
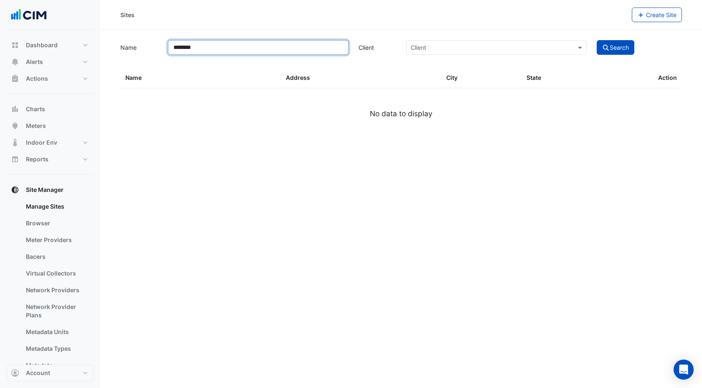
drag, startPoint x: 201, startPoint y: 44, endPoint x: 174, endPoint y: 44, distance: 26.7
click at [174, 44] on input "********" at bounding box center [258, 47] width 180 height 15
type input "*"
click at [50, 244] on link "Meter Providers" at bounding box center [56, 239] width 74 height 17
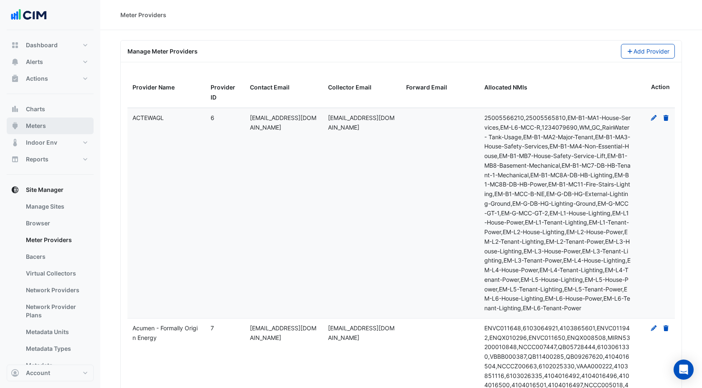
click at [41, 125] on span "Meters" at bounding box center [36, 126] width 20 height 8
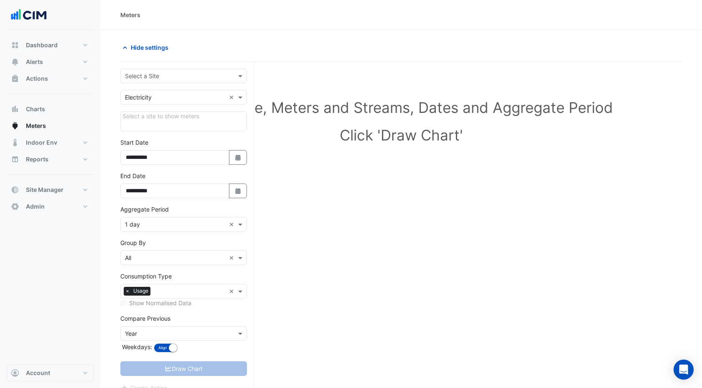
click at [150, 74] on input "text" at bounding box center [175, 76] width 101 height 9
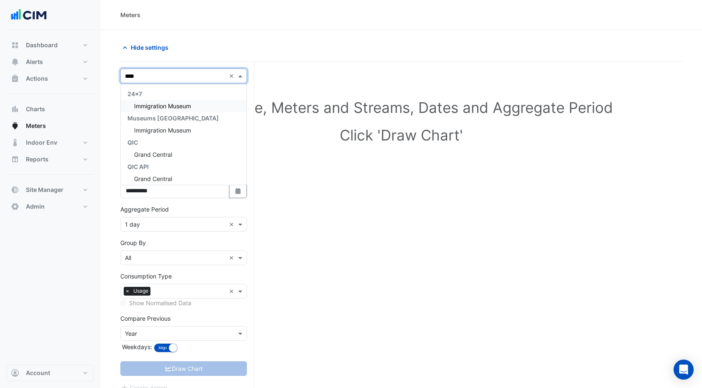
type input "*****"
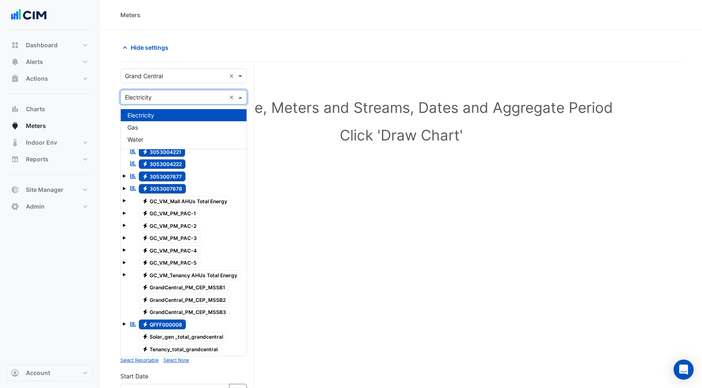
click at [161, 99] on input "text" at bounding box center [175, 97] width 101 height 9
click at [391, 223] on div "Select Site, Meters and Streams, Dates and Aggregate Period Click 'Draw Chart'" at bounding box center [400, 352] width 561 height 560
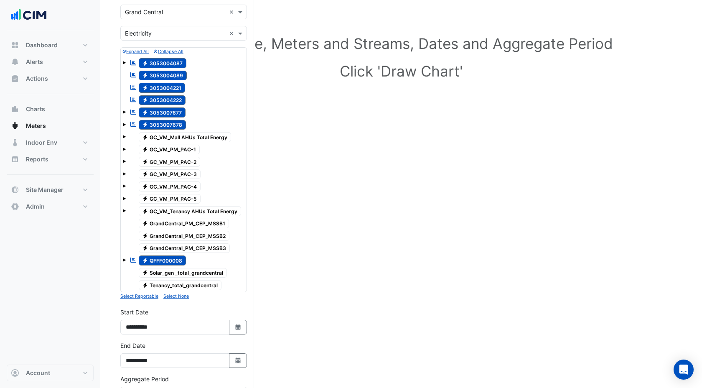
scroll to position [73, 0]
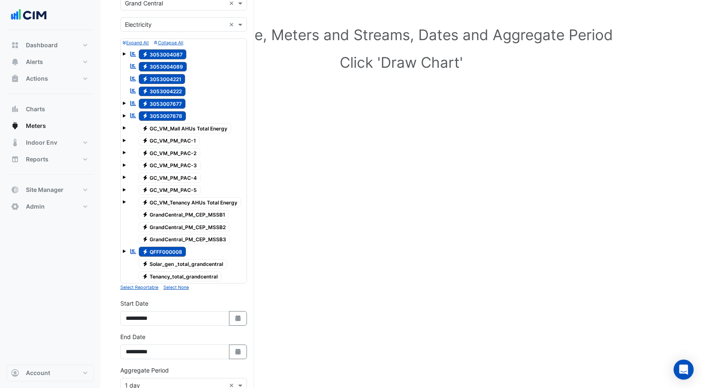
click at [173, 290] on button "Select None" at bounding box center [175, 287] width 25 height 8
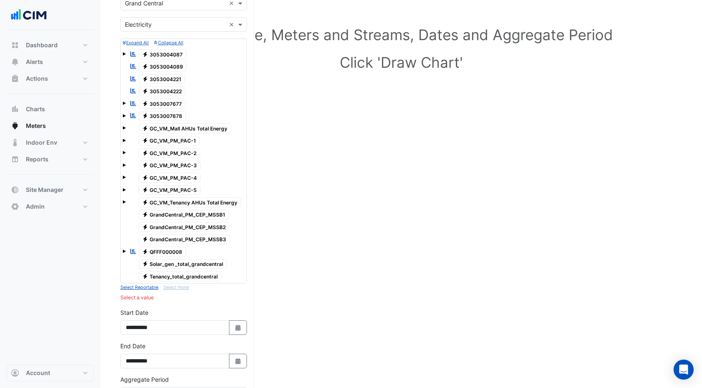
click at [124, 164] on span at bounding box center [123, 164] width 3 height 3
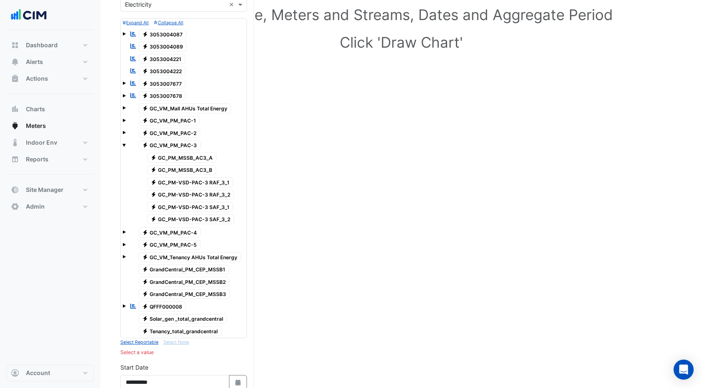
scroll to position [94, 0]
click at [176, 183] on span "Electricity GC_PM-VSD-PAC-3 RAF_3_1" at bounding box center [190, 181] width 86 height 10
click at [176, 192] on span "Electricity GC_PM-VSD-PAC-3 RAF_3_2" at bounding box center [190, 194] width 87 height 10
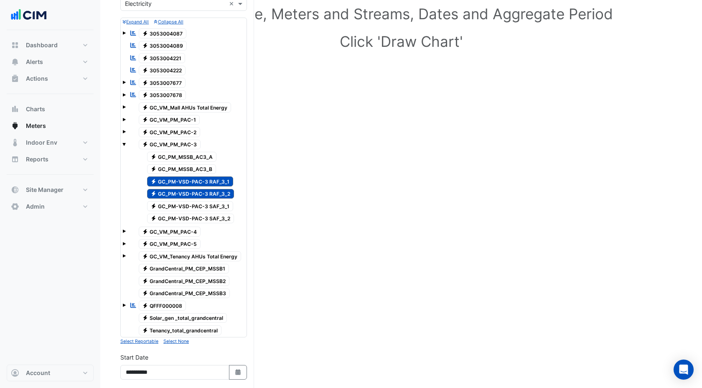
click at [176, 202] on span "Electricity GC_PM-VSD-PAC-3 SAF_3_1" at bounding box center [190, 206] width 86 height 10
click at [183, 220] on span "Electricity GC_PM-VSD-PAC-3 SAF_3_2" at bounding box center [190, 218] width 87 height 10
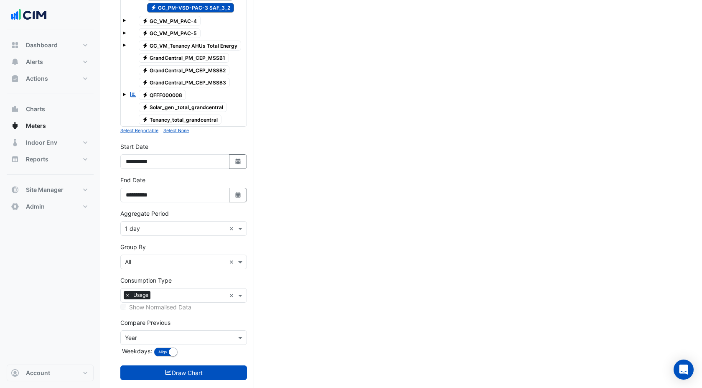
scroll to position [319, 0]
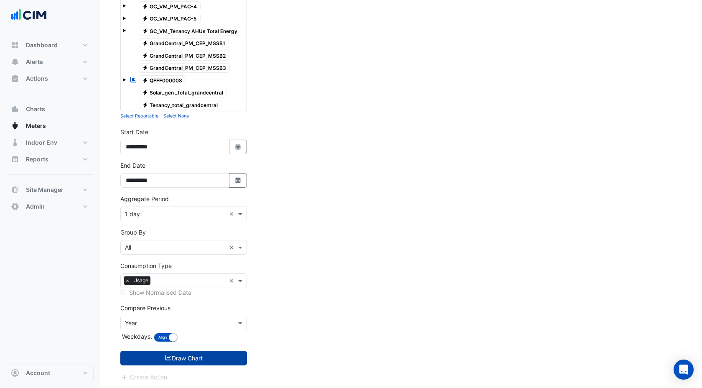
click at [172, 358] on button "Draw Chart" at bounding box center [183, 357] width 127 height 15
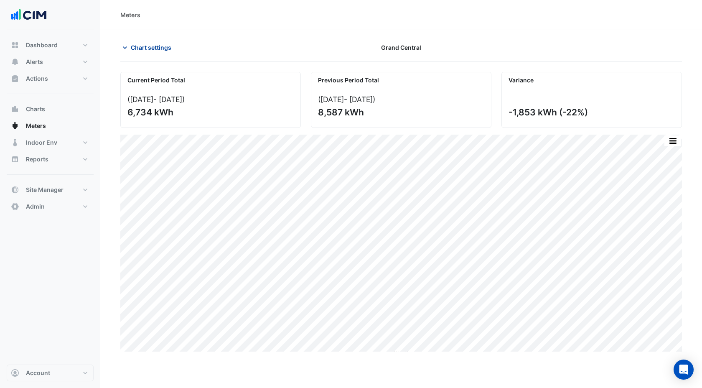
click at [145, 45] on span "Chart settings" at bounding box center [151, 47] width 41 height 9
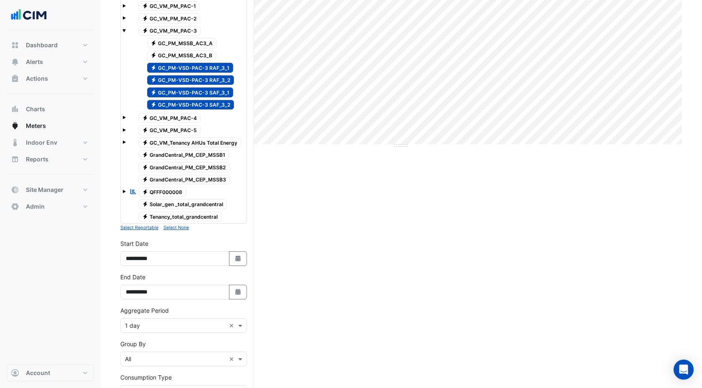
scroll to position [208, 0]
click at [136, 324] on input "text" at bounding box center [175, 325] width 101 height 9
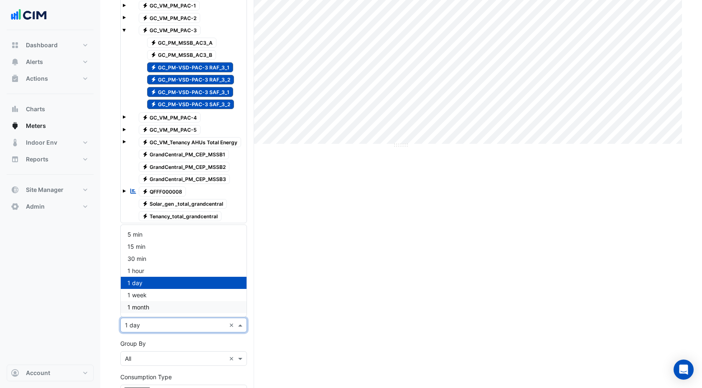
click at [136, 305] on span "1 month" at bounding box center [138, 306] width 22 height 7
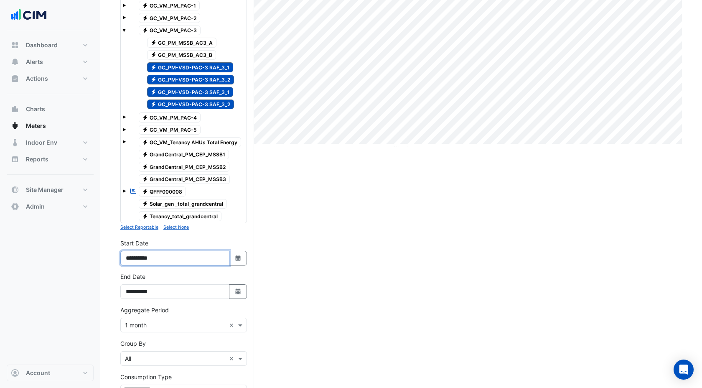
click at [150, 258] on input "**********" at bounding box center [174, 258] width 109 height 15
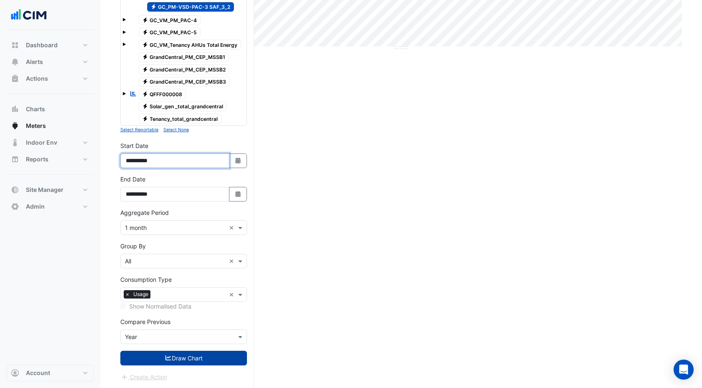
type input "**********"
click at [172, 361] on button "Draw Chart" at bounding box center [183, 357] width 127 height 15
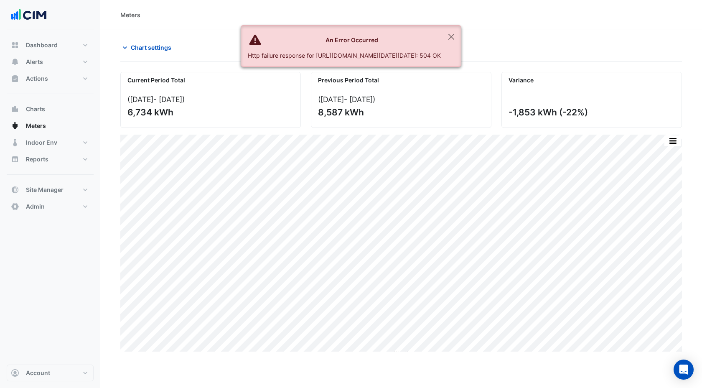
drag, startPoint x: 217, startPoint y: 80, endPoint x: 361, endPoint y: 86, distance: 144.7
click at [361, 67] on ngb-alert "An Error Occurred Http failure response for https://ace.cimenviro.com/api/meter…" at bounding box center [351, 46] width 221 height 42
click at [461, 36] on button "Close" at bounding box center [451, 36] width 19 height 23
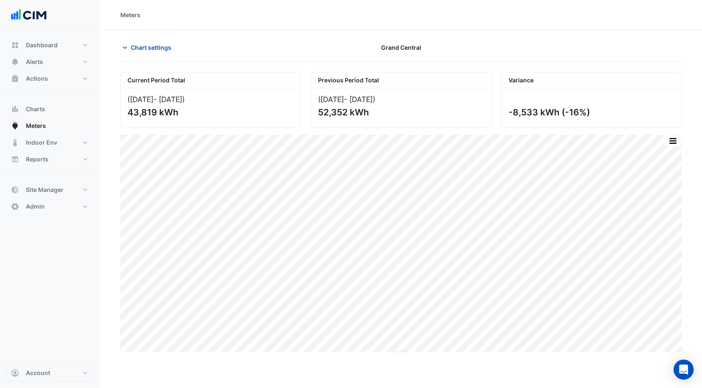
drag, startPoint x: 128, startPoint y: 111, endPoint x: 188, endPoint y: 114, distance: 60.2
click at [188, 114] on div "43,819 kWh" at bounding box center [209, 112] width 165 height 10
